Goal: Task Accomplishment & Management: Manage account settings

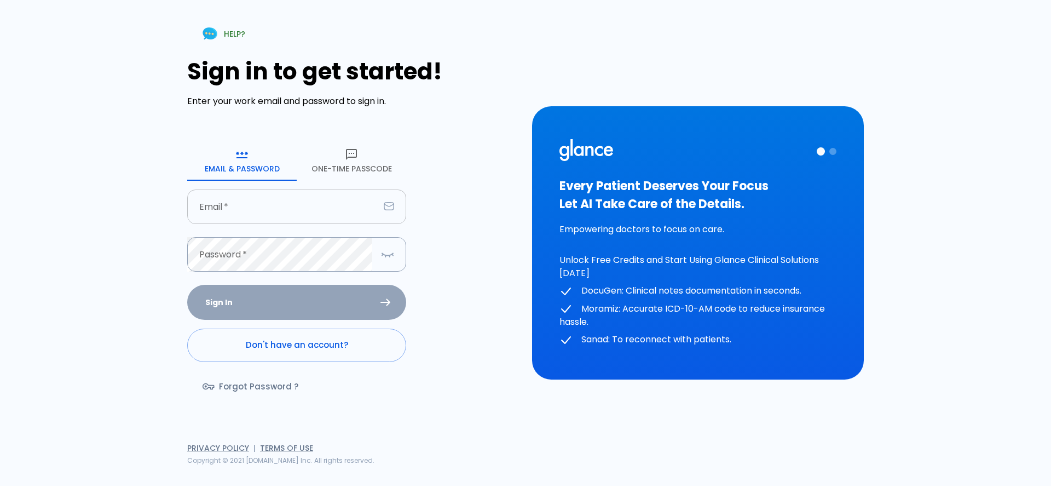
click at [290, 212] on input "text" at bounding box center [283, 206] width 192 height 34
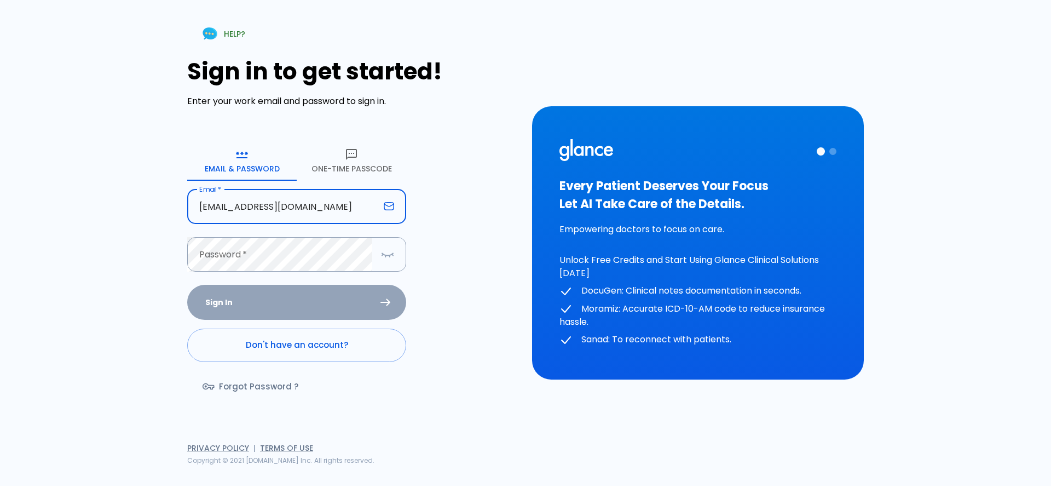
type input "[EMAIL_ADDRESS][DOMAIN_NAME]"
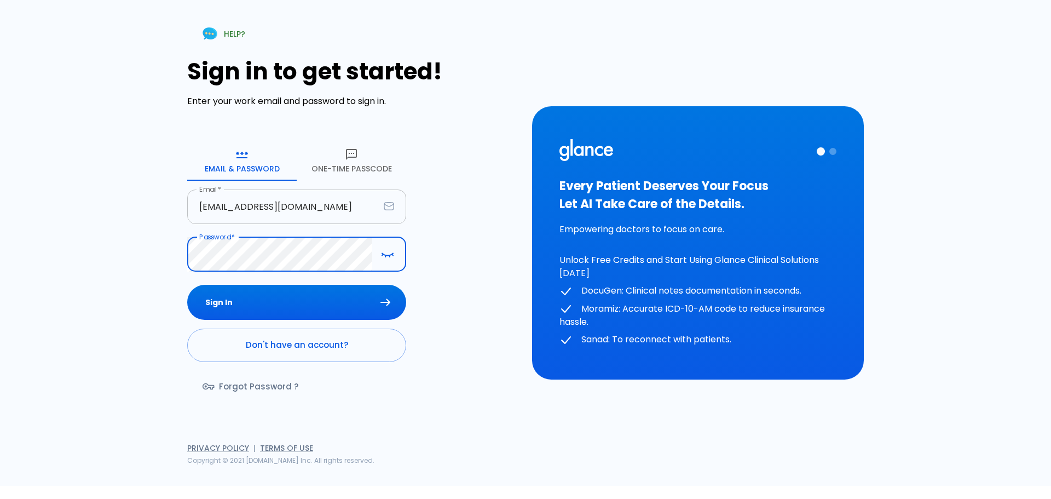
click at [187, 285] on button "Sign In" at bounding box center [296, 303] width 219 height 36
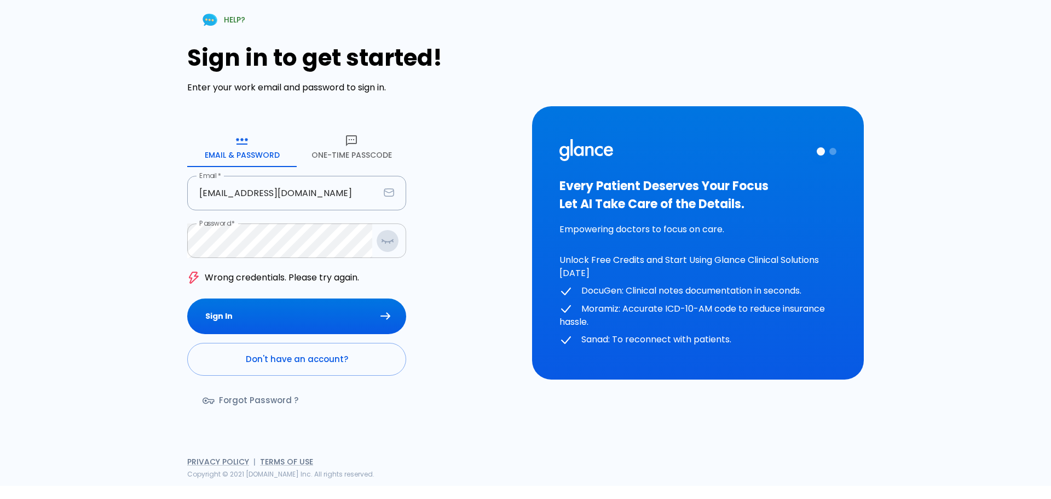
click at [384, 241] on icon "button" at bounding box center [387, 240] width 11 height 2
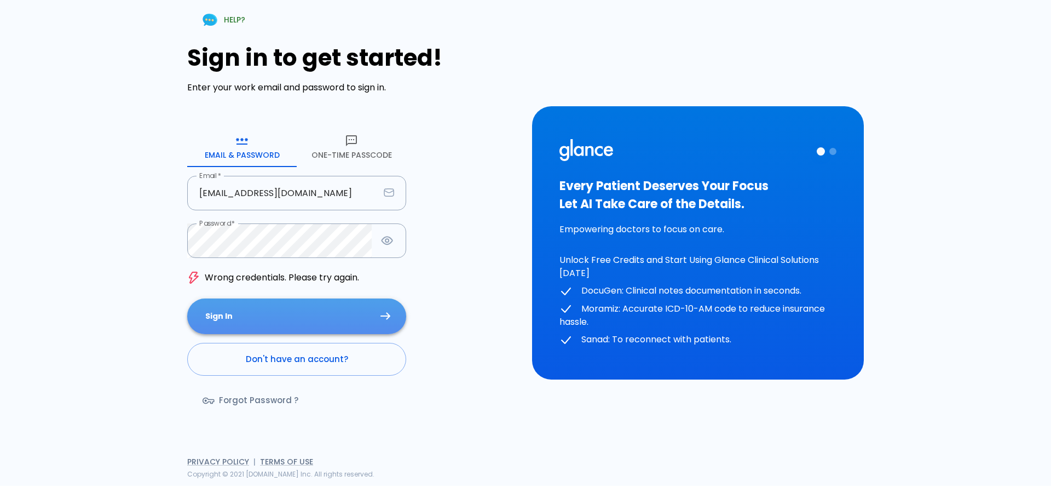
click at [284, 306] on button "Sign In" at bounding box center [296, 316] width 219 height 36
click at [245, 311] on button "Sign In" at bounding box center [296, 316] width 219 height 36
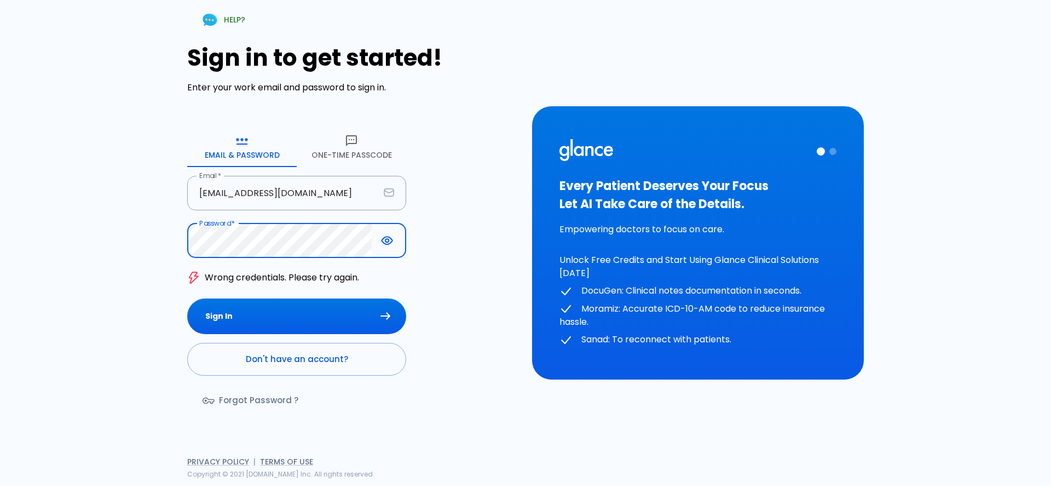
click at [136, 238] on div "HELP? Sign in to get started! Enter your work email and password to sign in. Em…" at bounding box center [519, 236] width 828 height 499
click at [262, 402] on link "Forgot Password ?" at bounding box center [251, 400] width 129 height 32
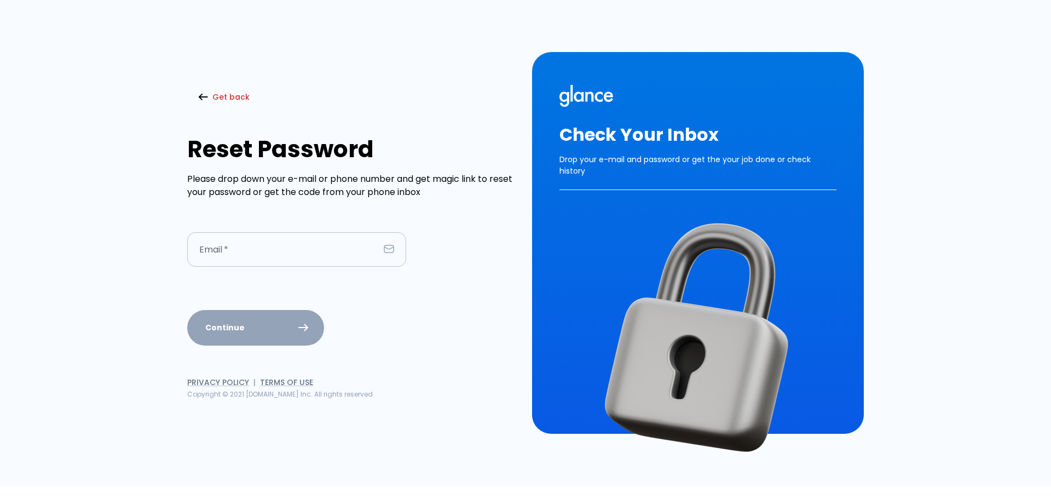
click at [287, 256] on input "text" at bounding box center [283, 249] width 192 height 34
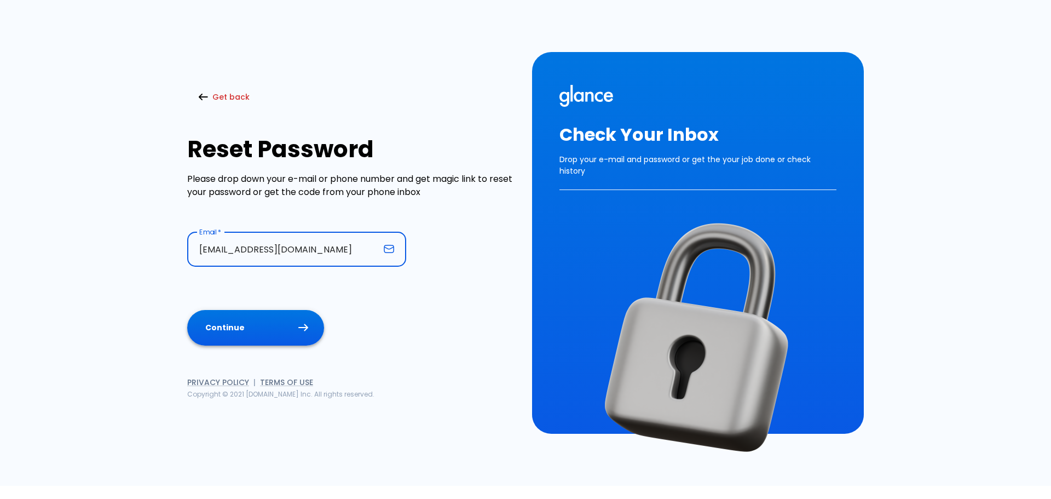
type input "[EMAIL_ADDRESS][DOMAIN_NAME]"
click at [243, 333] on button "Continue" at bounding box center [255, 328] width 137 height 36
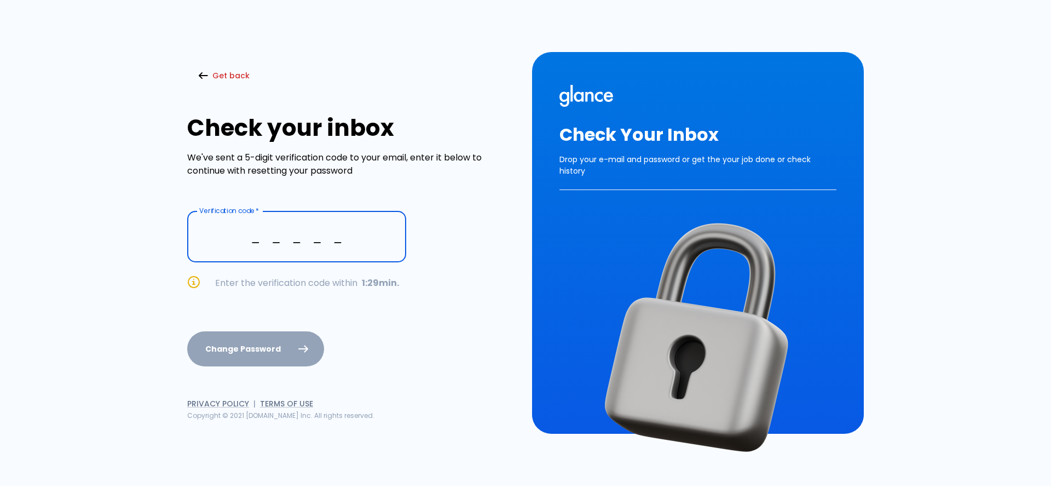
type input "_ _ _ _ _"
click at [371, 335] on div "Change Password" at bounding box center [353, 349] width 332 height 36
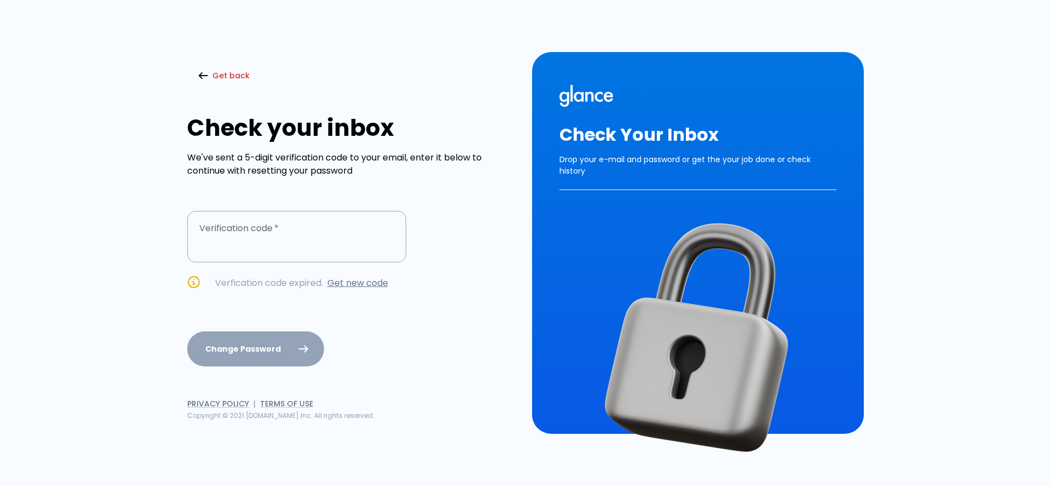
click at [351, 277] on link "Get new code" at bounding box center [357, 282] width 61 height 13
